Goal: Transaction & Acquisition: Purchase product/service

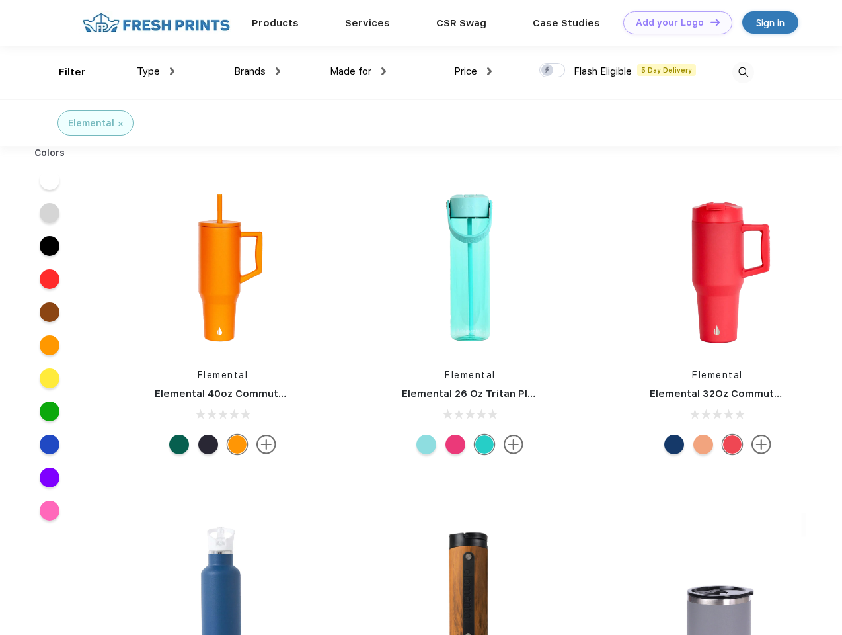
click at [673, 22] on link "Add your Logo Design Tool" at bounding box center [677, 22] width 109 height 23
click at [0, 0] on div "Design Tool" at bounding box center [0, 0] width 0 height 0
click at [709, 22] on link "Add your Logo Design Tool" at bounding box center [677, 22] width 109 height 23
click at [63, 72] on div "Filter" at bounding box center [72, 72] width 27 height 15
click at [156, 71] on span "Type" at bounding box center [148, 71] width 23 height 12
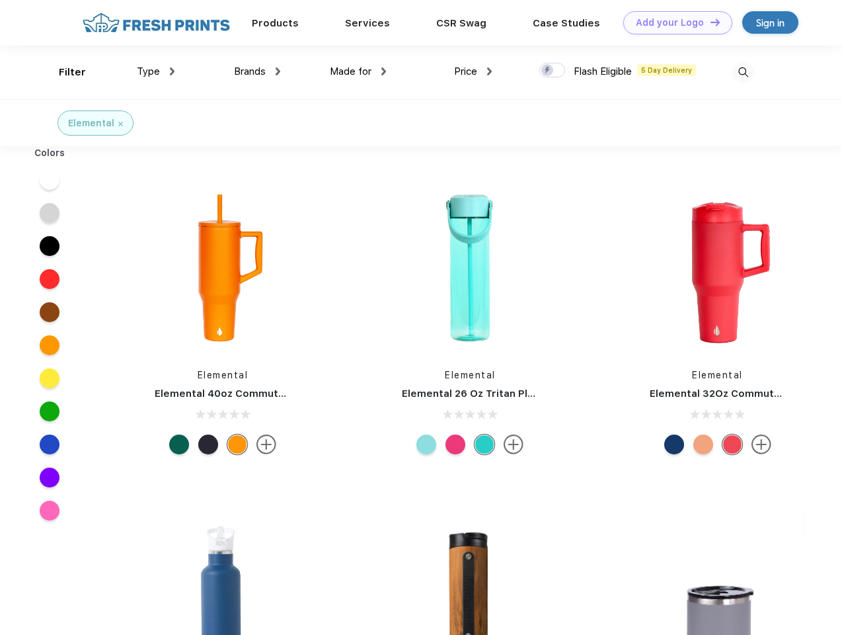
click at [257, 71] on span "Brands" at bounding box center [250, 71] width 32 height 12
click at [358, 71] on span "Made for" at bounding box center [351, 71] width 42 height 12
click at [473, 71] on span "Price" at bounding box center [465, 71] width 23 height 12
click at [553, 71] on div at bounding box center [553, 70] width 26 height 15
click at [548, 71] on input "checkbox" at bounding box center [544, 66] width 9 height 9
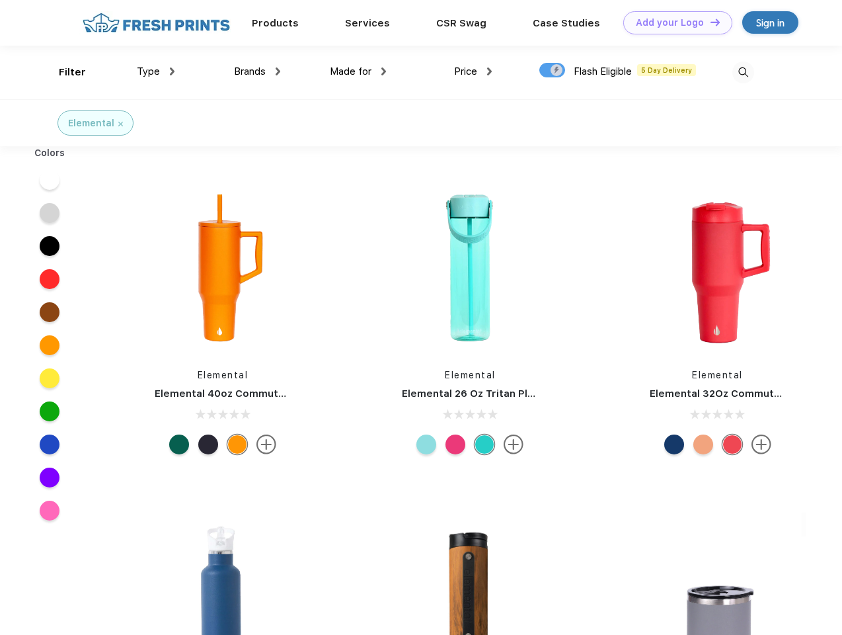
click at [743, 72] on img at bounding box center [744, 72] width 22 height 22
